Goal: Book appointment/travel/reservation

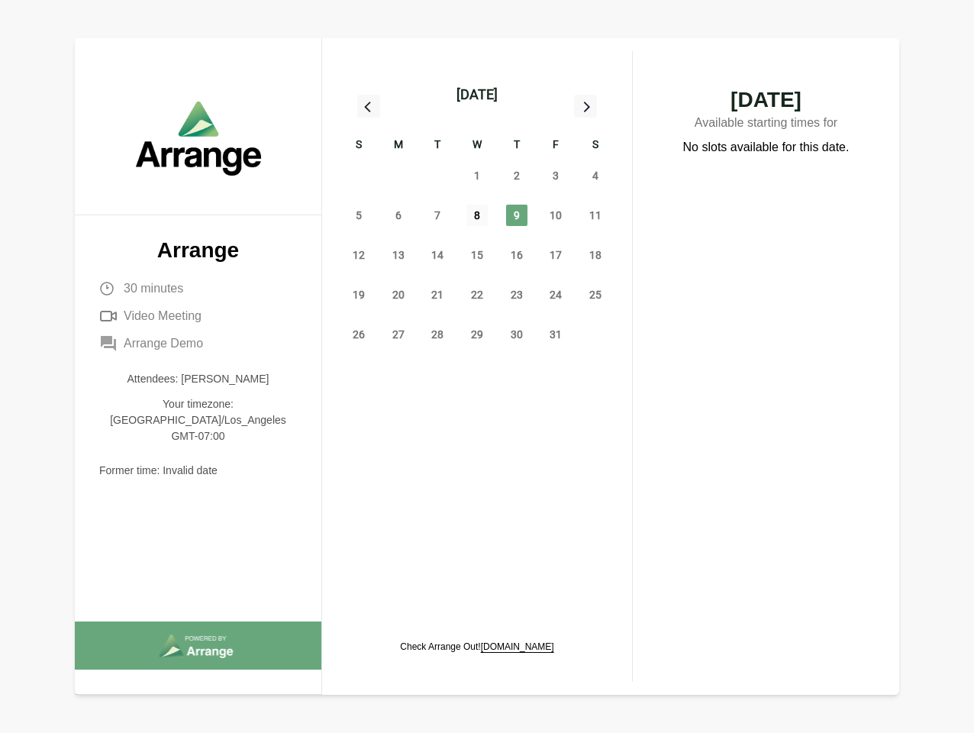
click at [477, 218] on span "8" at bounding box center [477, 215] width 21 height 21
click at [476, 95] on div "[DATE]" at bounding box center [477, 94] width 41 height 21
click at [359, 176] on div "28" at bounding box center [359, 176] width 40 height 40
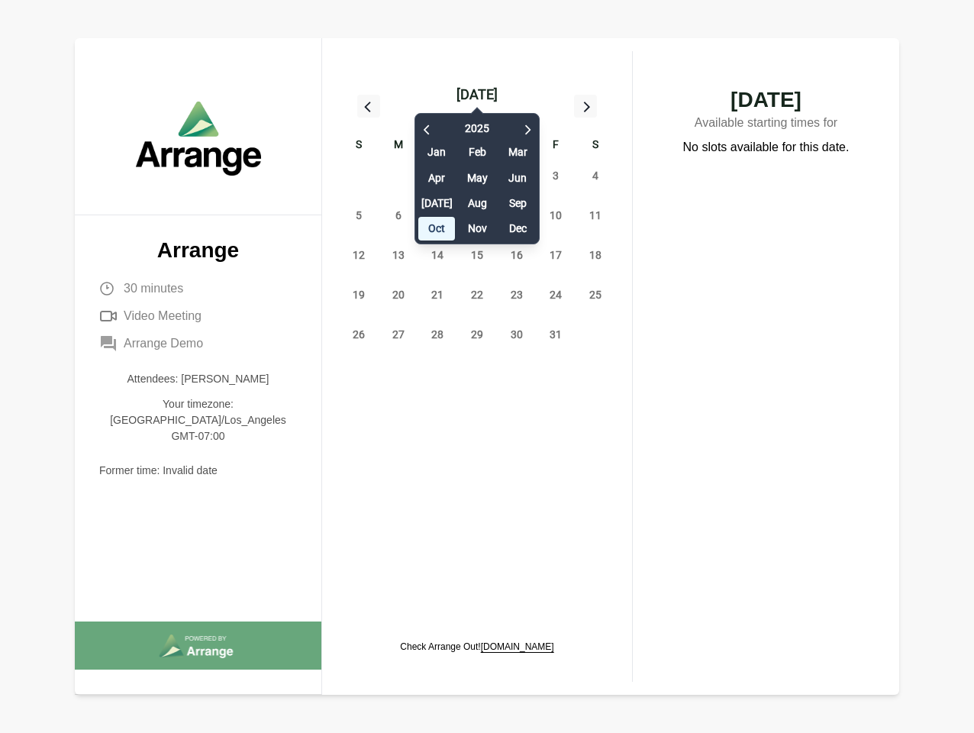
click at [399, 176] on div "29" at bounding box center [399, 176] width 40 height 40
click at [437, 176] on div "[DATE] Feb Mar Apr May Jun [DATE] Aug Sep Oct Nov Dec" at bounding box center [477, 174] width 125 height 139
click at [477, 176] on div "[DATE] Feb Mar Apr May Jun [DATE] Aug Sep Oct Nov Dec" at bounding box center [477, 174] width 125 height 139
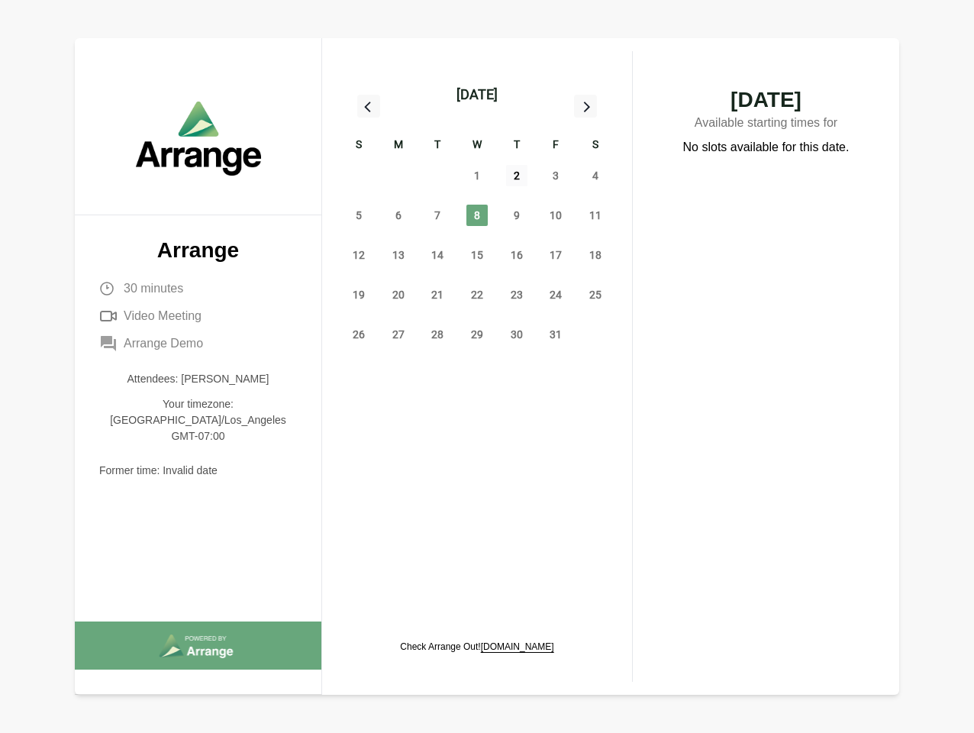
click at [517, 176] on span "2" at bounding box center [516, 175] width 21 height 21
click at [556, 176] on span "3" at bounding box center [555, 175] width 21 height 21
click at [596, 176] on span "4" at bounding box center [595, 175] width 21 height 21
click at [359, 215] on span "5" at bounding box center [358, 215] width 21 height 21
